Goal: Task Accomplishment & Management: Manage account settings

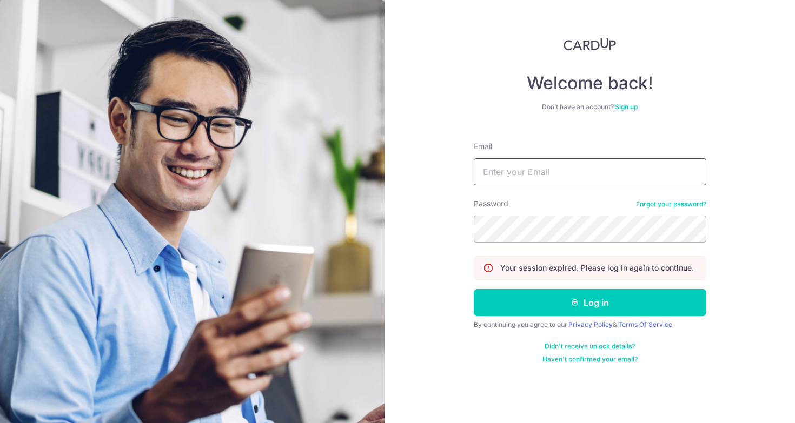
click at [526, 167] on input "Email" at bounding box center [590, 171] width 233 height 27
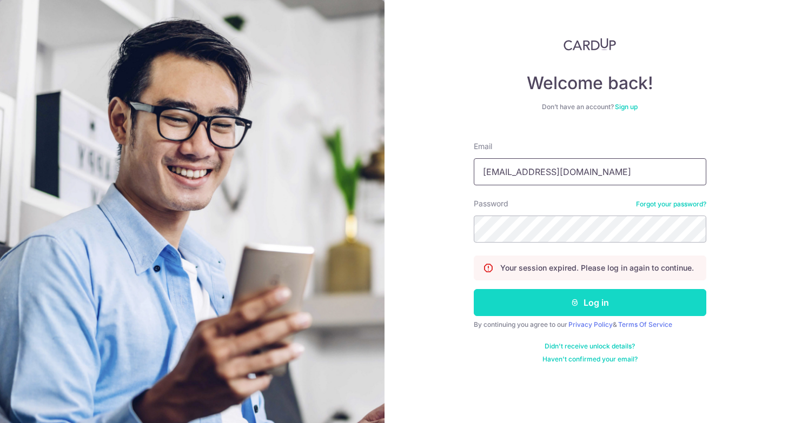
type input "[EMAIL_ADDRESS][DOMAIN_NAME]"
click at [590, 303] on button "Log in" at bounding box center [590, 302] width 233 height 27
